Goal: Task Accomplishment & Management: Complete application form

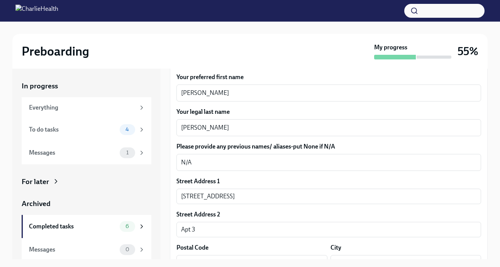
scroll to position [125, 0]
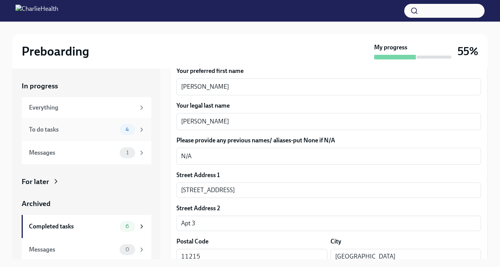
click at [93, 135] on div "To do tasks 4" at bounding box center [87, 129] width 130 height 23
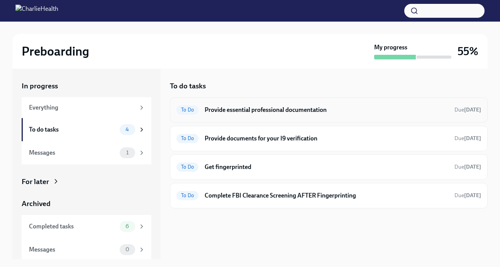
click at [257, 116] on div "To Do Provide essential professional documentation Due [DATE]" at bounding box center [328, 110] width 304 height 12
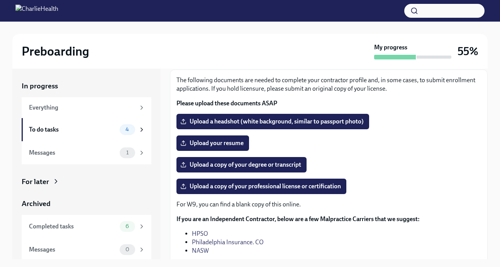
scroll to position [48, 0]
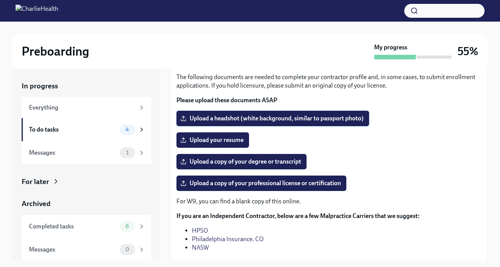
click at [274, 123] on label "Upload a headshot (white background, similar to passport photo)" at bounding box center [272, 118] width 193 height 15
click at [0, 0] on input "Upload a headshot (white background, similar to passport photo)" at bounding box center [0, 0] width 0 height 0
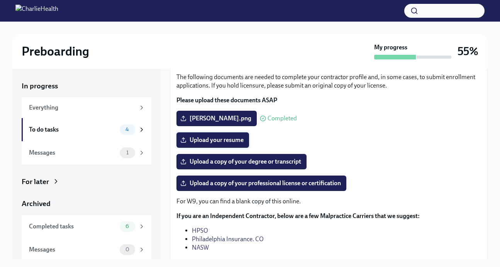
click at [216, 140] on span "Upload your resume" at bounding box center [213, 140] width 62 height 8
click at [0, 0] on input "Upload your resume" at bounding box center [0, 0] width 0 height 0
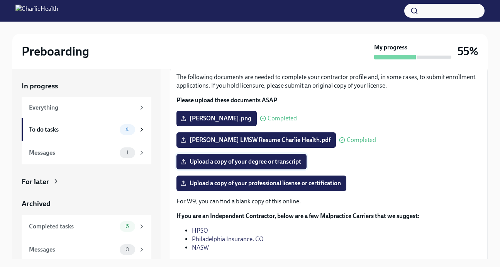
click at [249, 162] on span "Upload a copy of your degree or transcript" at bounding box center [241, 162] width 119 height 8
click at [0, 0] on input "Upload a copy of your degree or transcript" at bounding box center [0, 0] width 0 height 0
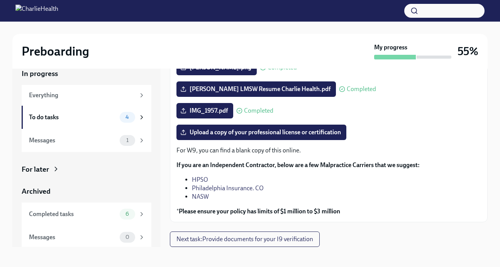
scroll to position [14, 0]
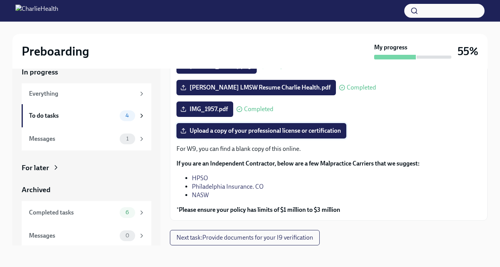
click at [275, 131] on span "Upload a copy of your professional license or certification" at bounding box center [261, 131] width 159 height 8
click at [0, 0] on input "Upload a copy of your professional license or certification" at bounding box center [0, 0] width 0 height 0
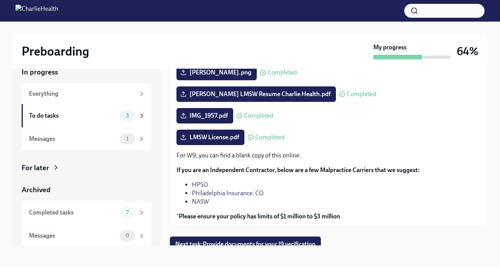
scroll to position [86, 0]
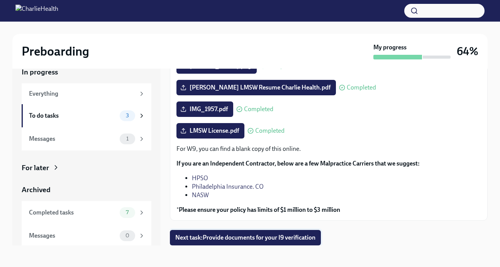
click at [270, 238] on span "Next task : Provide documents for your I9 verification" at bounding box center [245, 238] width 140 height 8
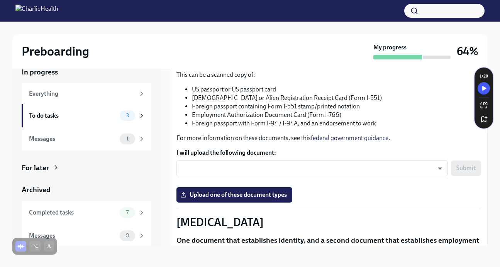
scroll to position [97, 0]
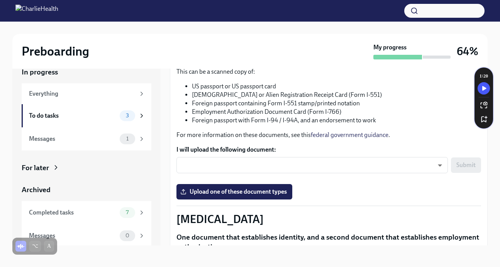
click at [257, 165] on body "Preboarding My progress 64% In progress Everything To do tasks 3 Messages 1 For…" at bounding box center [250, 126] width 500 height 281
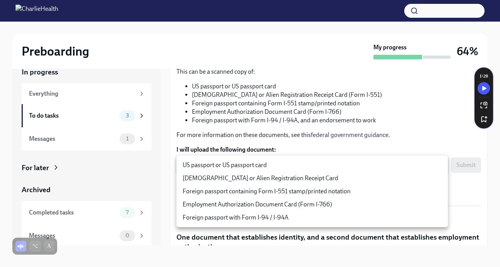
click at [257, 165] on li "US passport or US passport card" at bounding box center [311, 165] width 271 height 13
type input "KnYOjnC8x"
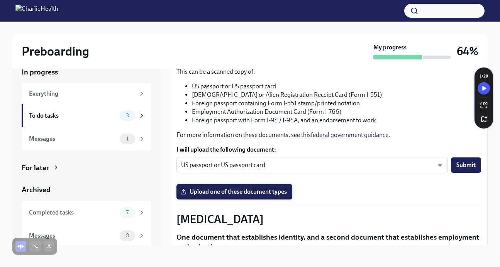
click at [247, 196] on label "Upload one of these document types" at bounding box center [234, 191] width 116 height 15
click at [0, 0] on input "Upload one of these document types" at bounding box center [0, 0] width 0 height 0
click at [228, 191] on span "Upload one of these document types" at bounding box center [234, 192] width 105 height 8
click at [0, 0] on input "Upload one of these document types" at bounding box center [0, 0] width 0 height 0
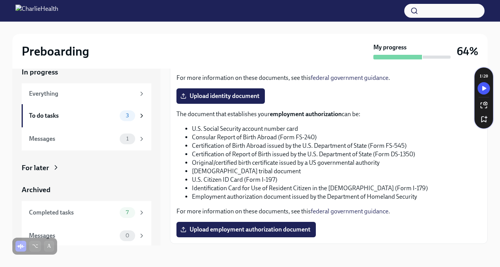
scroll to position [393, 0]
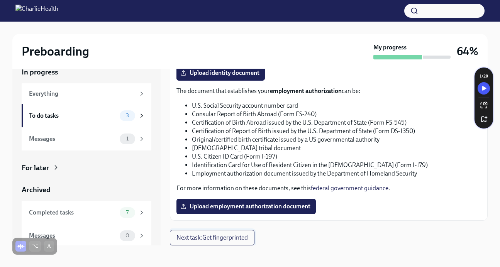
click at [244, 239] on span "Next task : Get fingerprinted" at bounding box center [211, 238] width 71 height 8
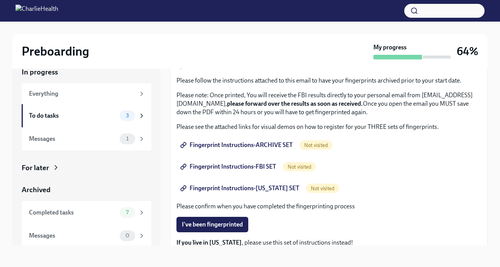
scroll to position [56, 0]
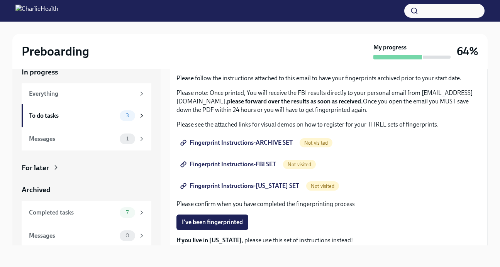
click at [266, 143] on span "Fingerprint Instructions-ARCHIVE SET" at bounding box center [237, 143] width 111 height 8
click at [251, 168] on span "Fingerprint Instructions-FBI SET" at bounding box center [229, 165] width 94 height 8
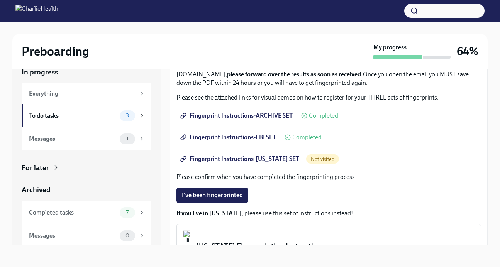
scroll to position [86, 0]
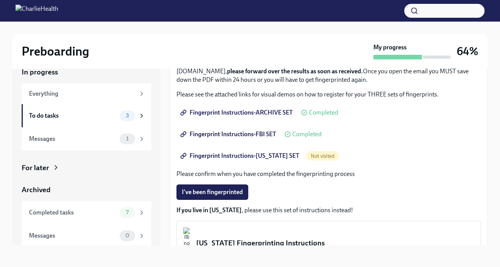
click at [224, 156] on span "Fingerprint Instructions-[US_STATE] SET" at bounding box center [240, 156] width 117 height 8
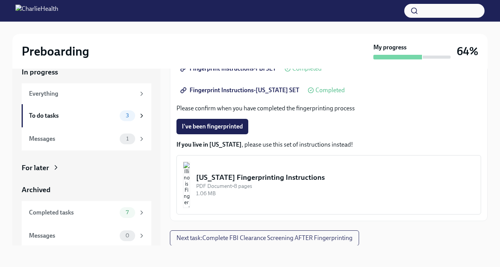
scroll to position [152, 0]
click at [106, 116] on div "To do tasks" at bounding box center [73, 116] width 88 height 8
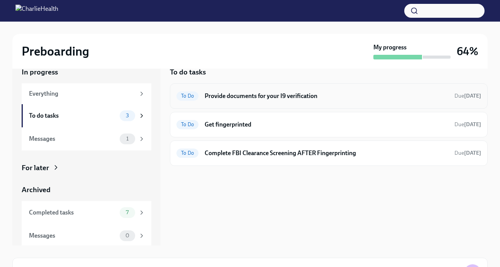
click at [249, 97] on h6 "Provide documents for your I9 verification" at bounding box center [327, 96] width 244 height 8
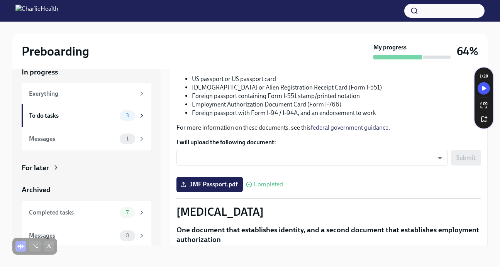
scroll to position [101, 0]
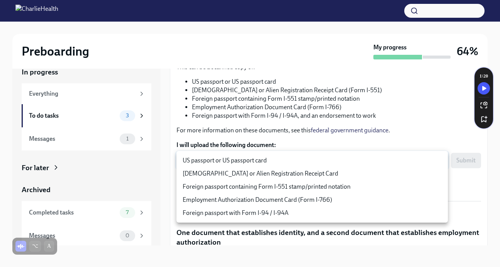
click at [247, 157] on body "Preboarding My progress 64% In progress Everything To do tasks 3 Messages 1 For…" at bounding box center [250, 126] width 500 height 281
click at [247, 158] on li "US passport or US passport card" at bounding box center [311, 160] width 271 height 13
type input "KnYOjnC8x"
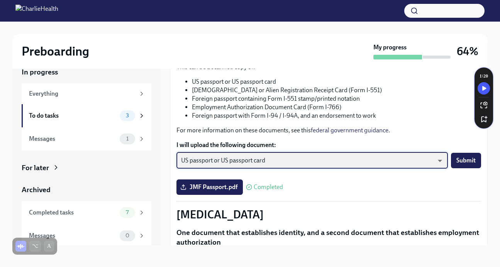
scroll to position [106, 0]
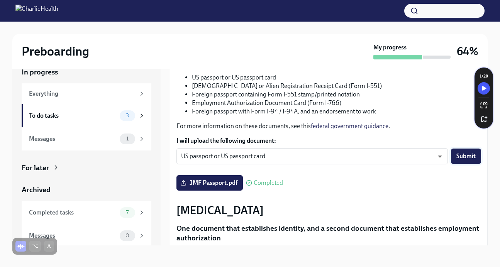
click at [462, 157] on span "Submit" at bounding box center [465, 156] width 19 height 8
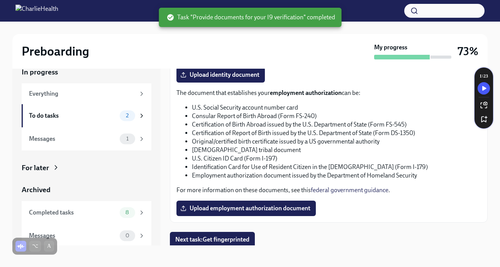
scroll to position [393, 0]
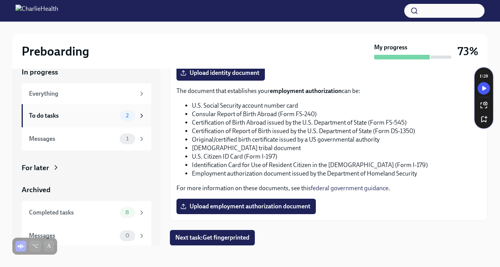
click at [87, 121] on div "To do tasks 2" at bounding box center [87, 115] width 130 height 23
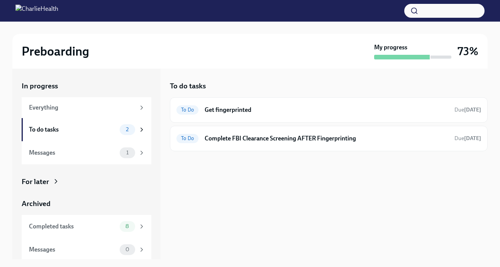
click at [200, 86] on h5 "To do tasks" at bounding box center [188, 86] width 36 height 10
click at [184, 86] on h5 "To do tasks" at bounding box center [188, 86] width 36 height 10
click at [175, 86] on h5 "To do tasks" at bounding box center [188, 86] width 36 height 10
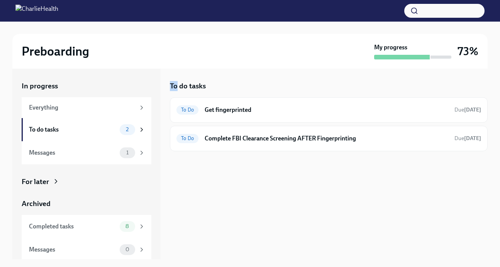
click at [175, 86] on h5 "To do tasks" at bounding box center [188, 86] width 36 height 10
